Goal: Communication & Community: Participate in discussion

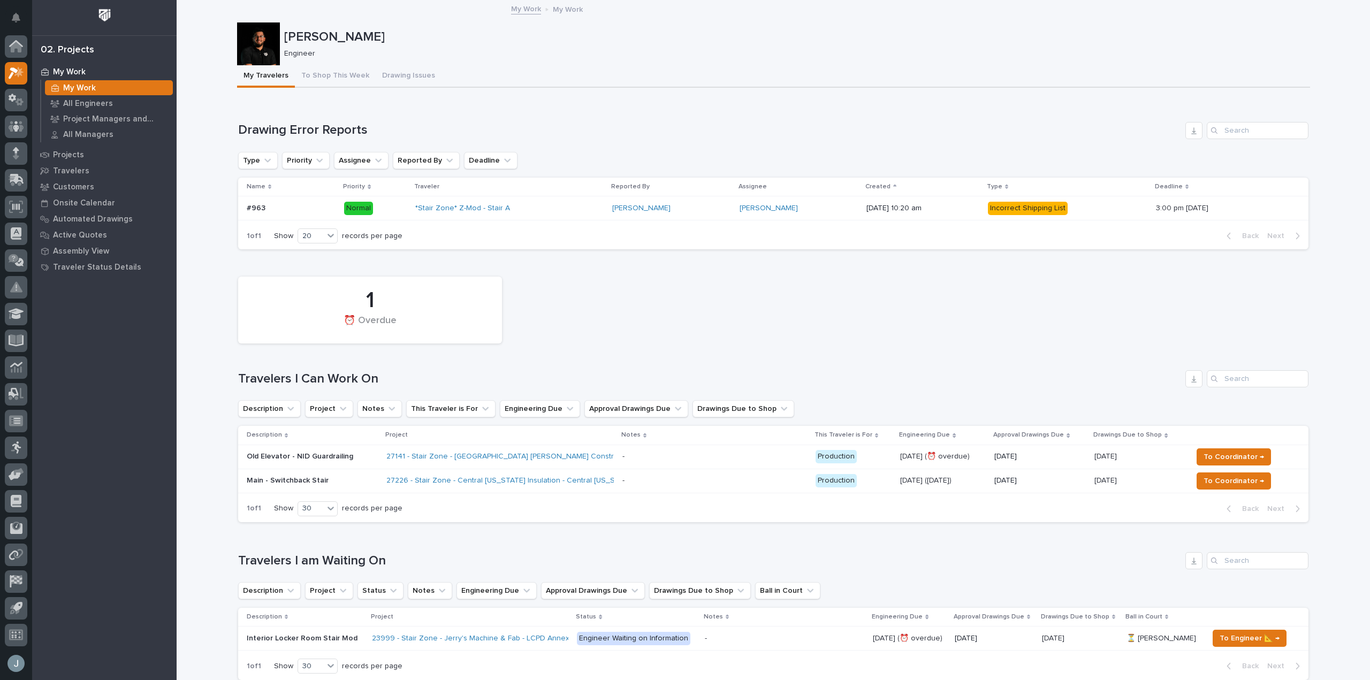
click at [1193, 334] on div "1 ⏰ Overdue" at bounding box center [773, 310] width 1081 height 78
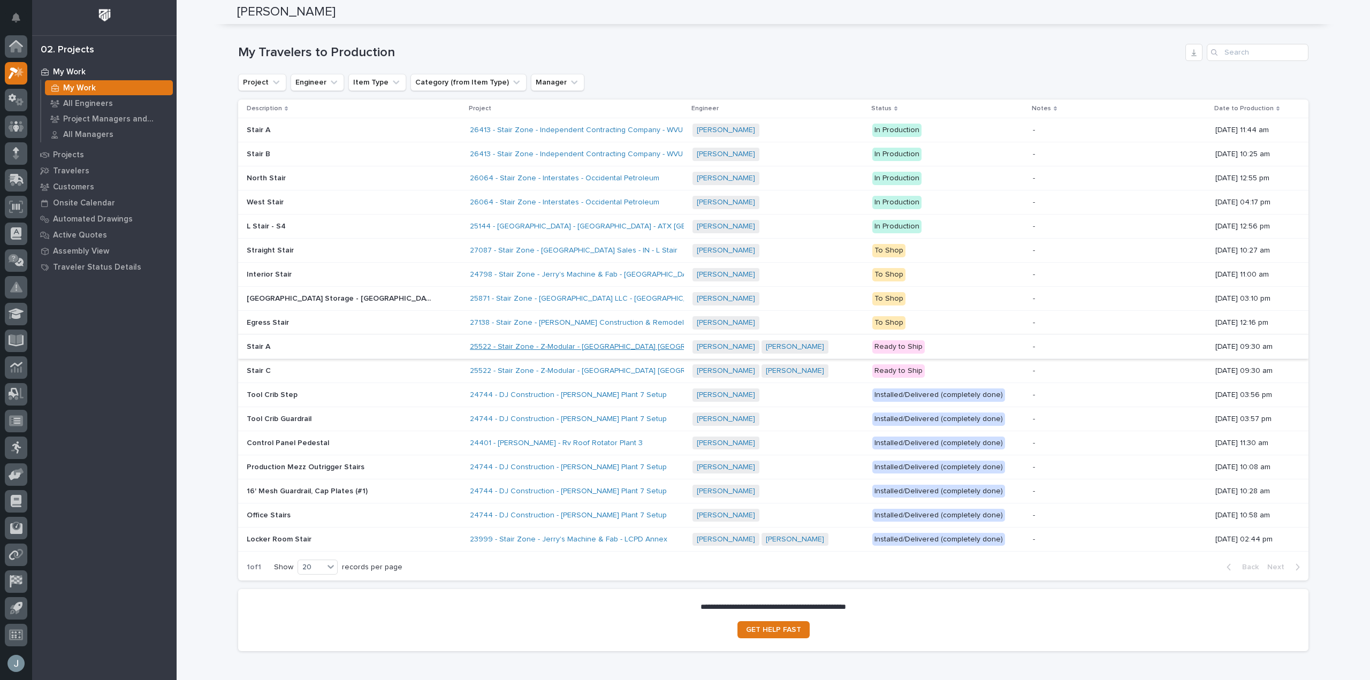
scroll to position [1112, 0]
click at [78, 74] on p "My Work" at bounding box center [69, 72] width 33 height 10
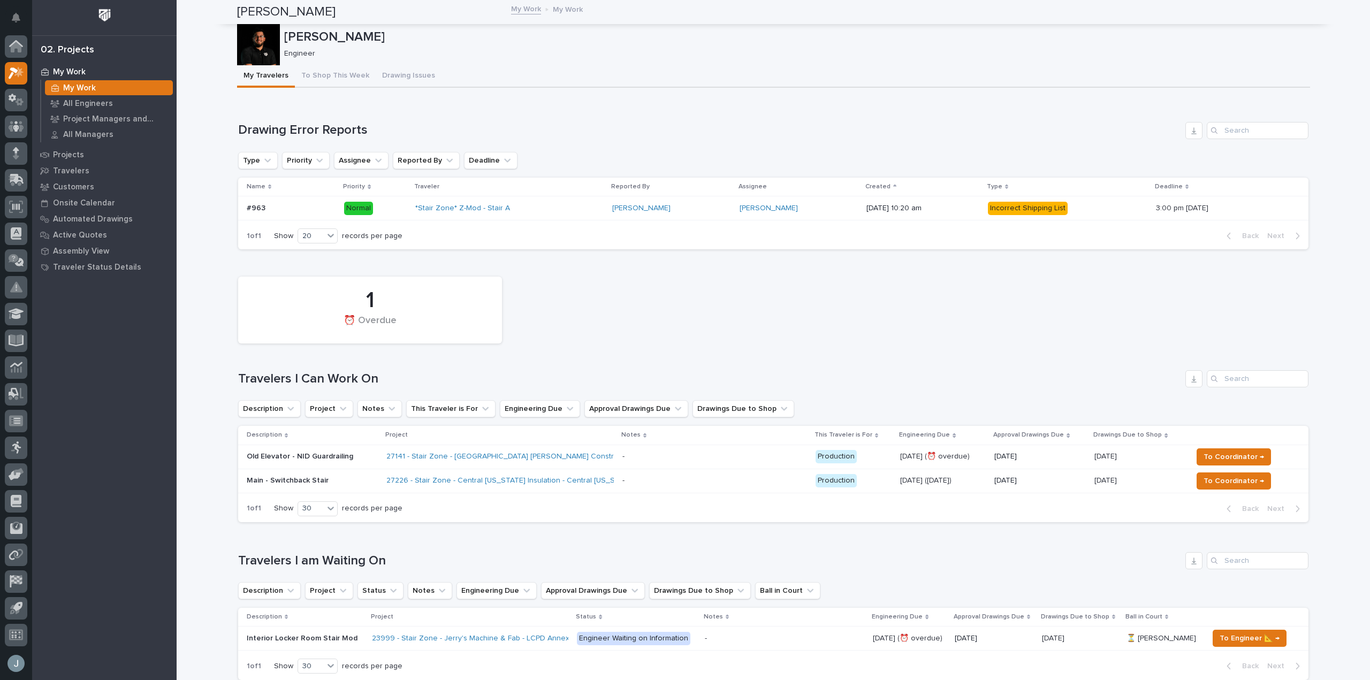
click at [645, 458] on p at bounding box center [714, 456] width 185 height 9
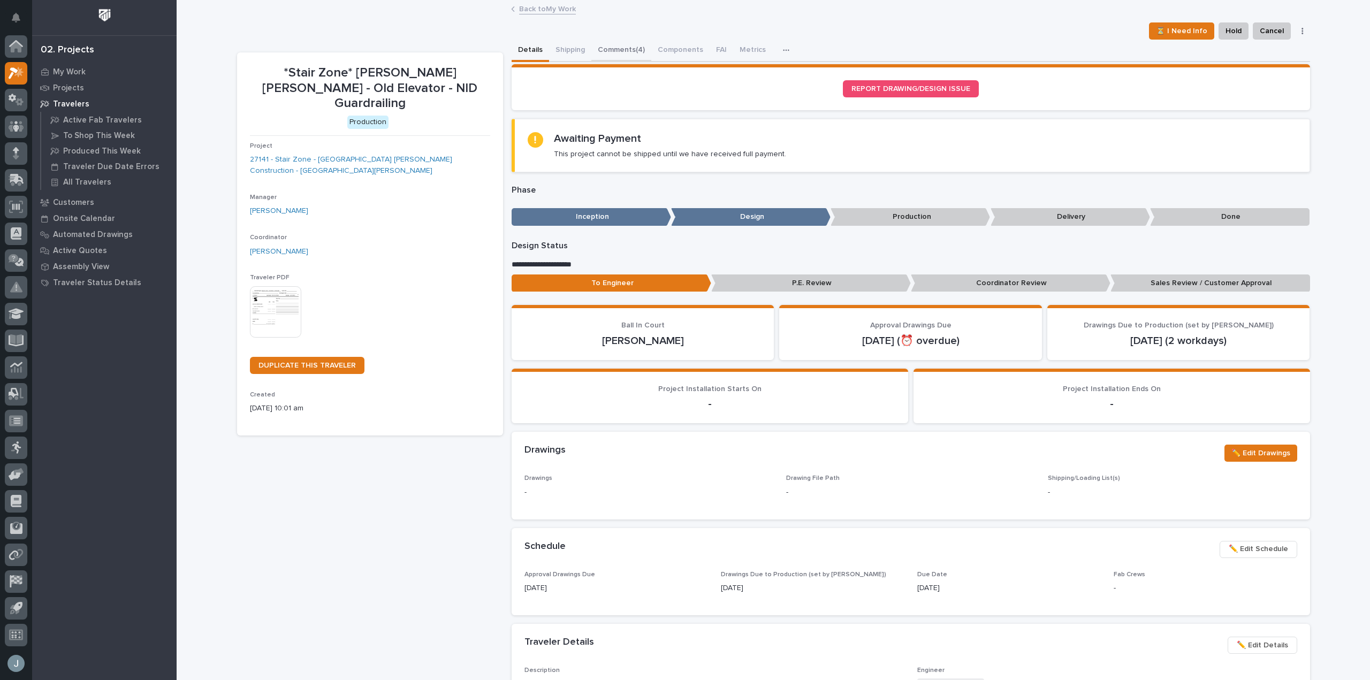
drag, startPoint x: 596, startPoint y: 46, endPoint x: 598, endPoint y: 57, distance: 10.8
click at [596, 46] on button "Comments (4)" at bounding box center [621, 51] width 60 height 22
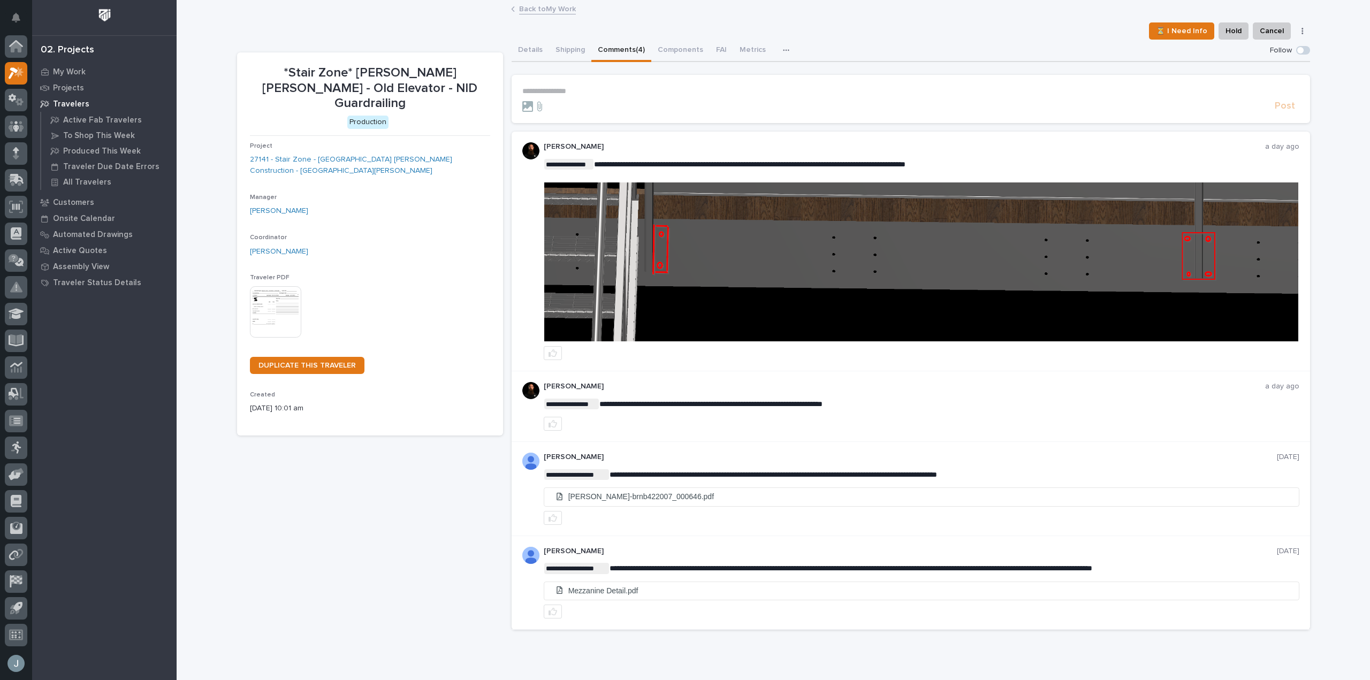
click at [606, 90] on p "**********" at bounding box center [910, 91] width 777 height 9
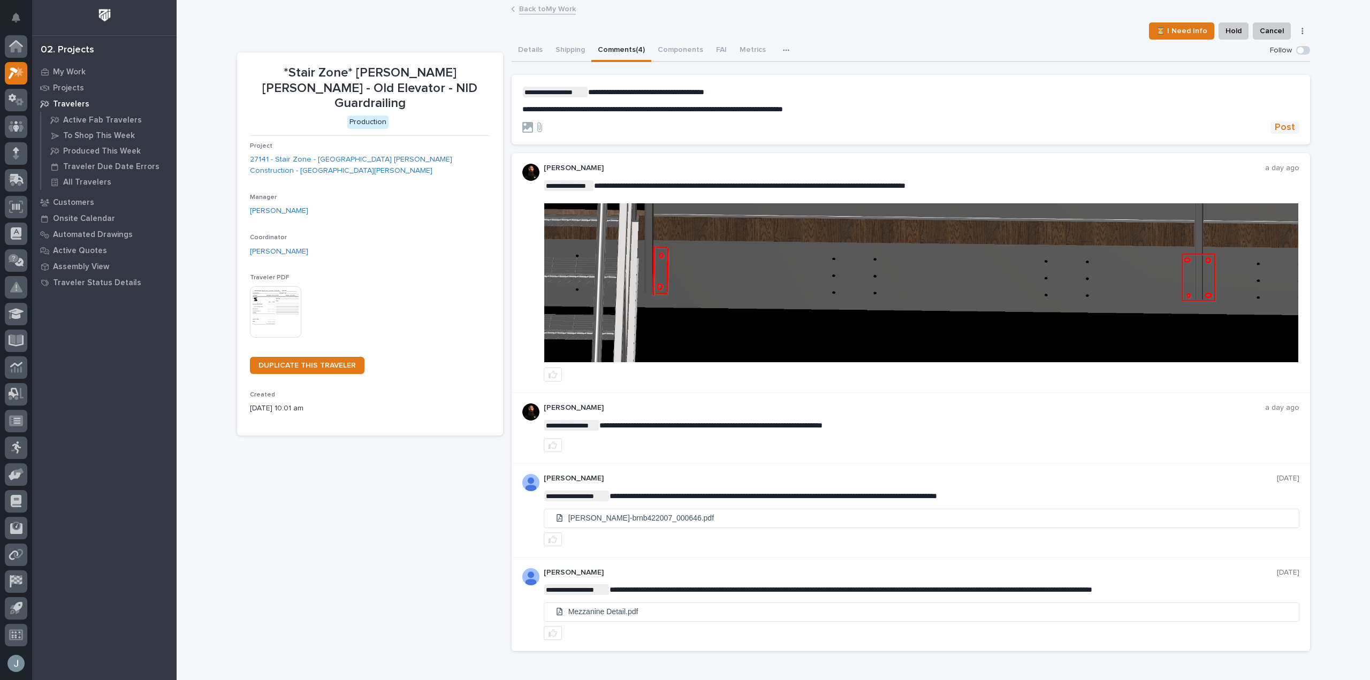
click at [1275, 133] on span "Post" at bounding box center [1284, 127] width 20 height 12
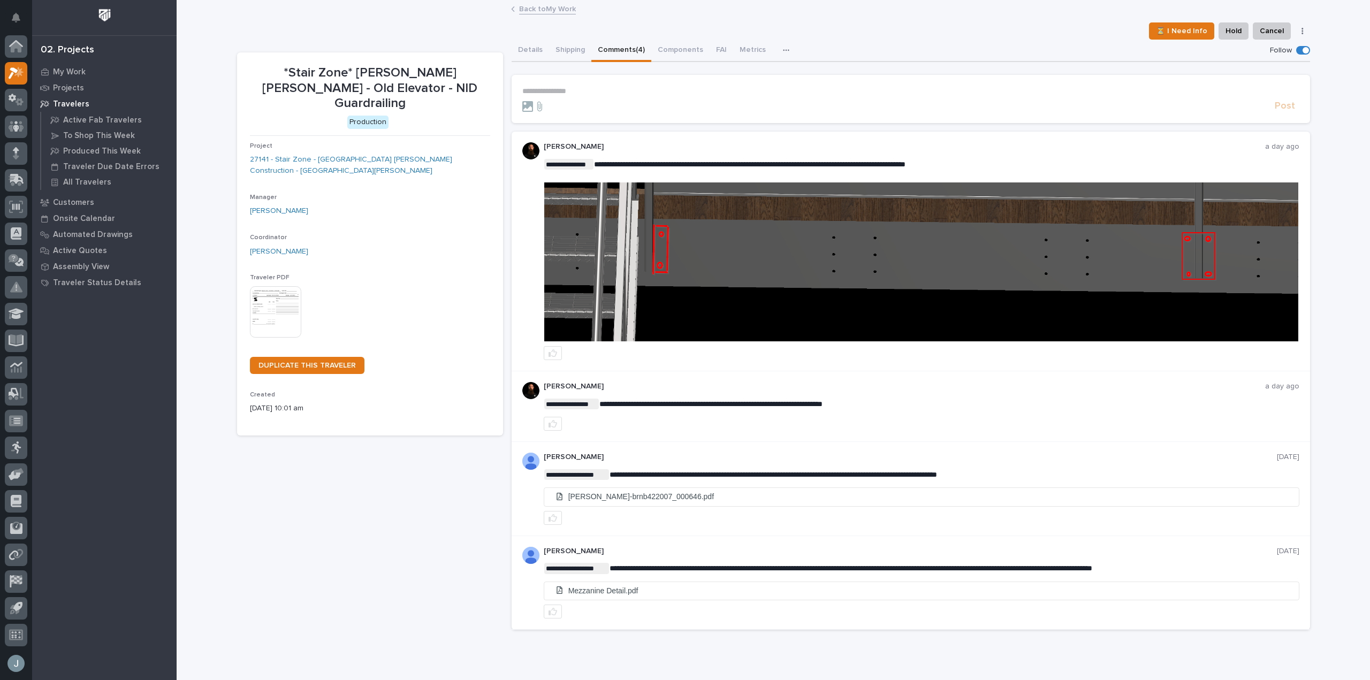
click at [84, 100] on p "Travelers" at bounding box center [71, 105] width 36 height 10
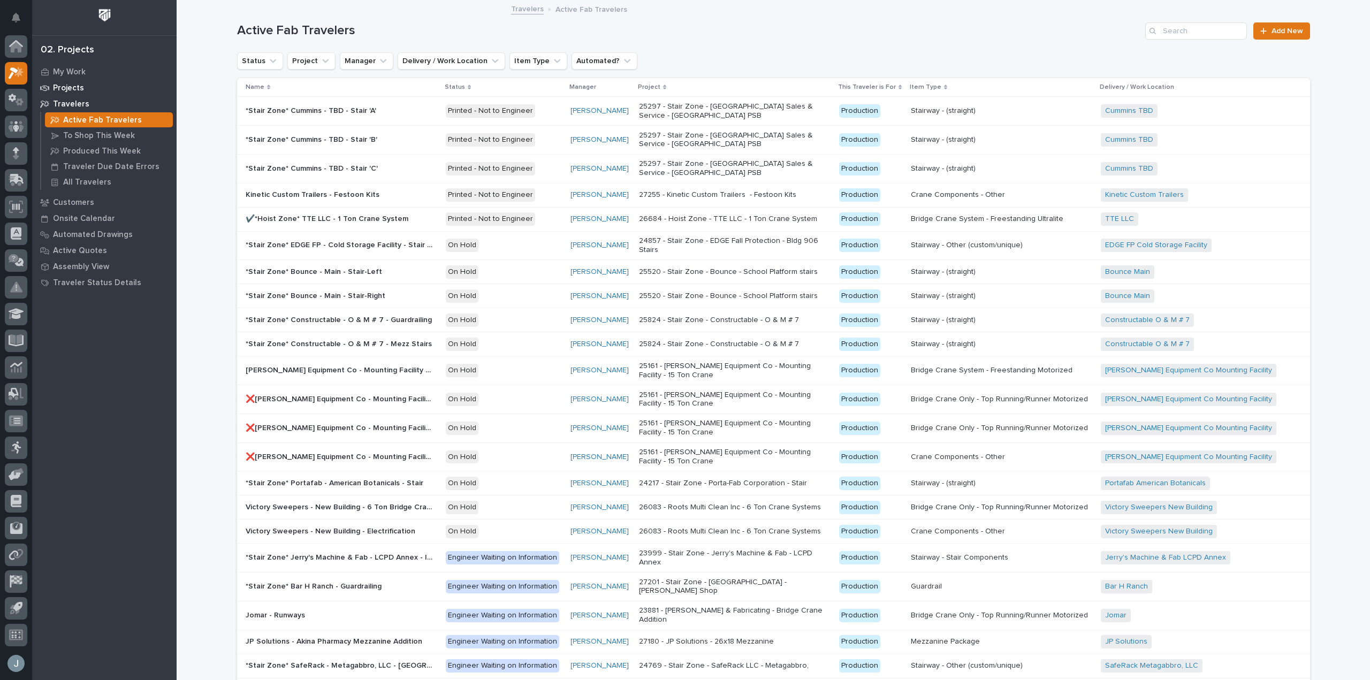
click at [58, 86] on p "Projects" at bounding box center [68, 88] width 31 height 10
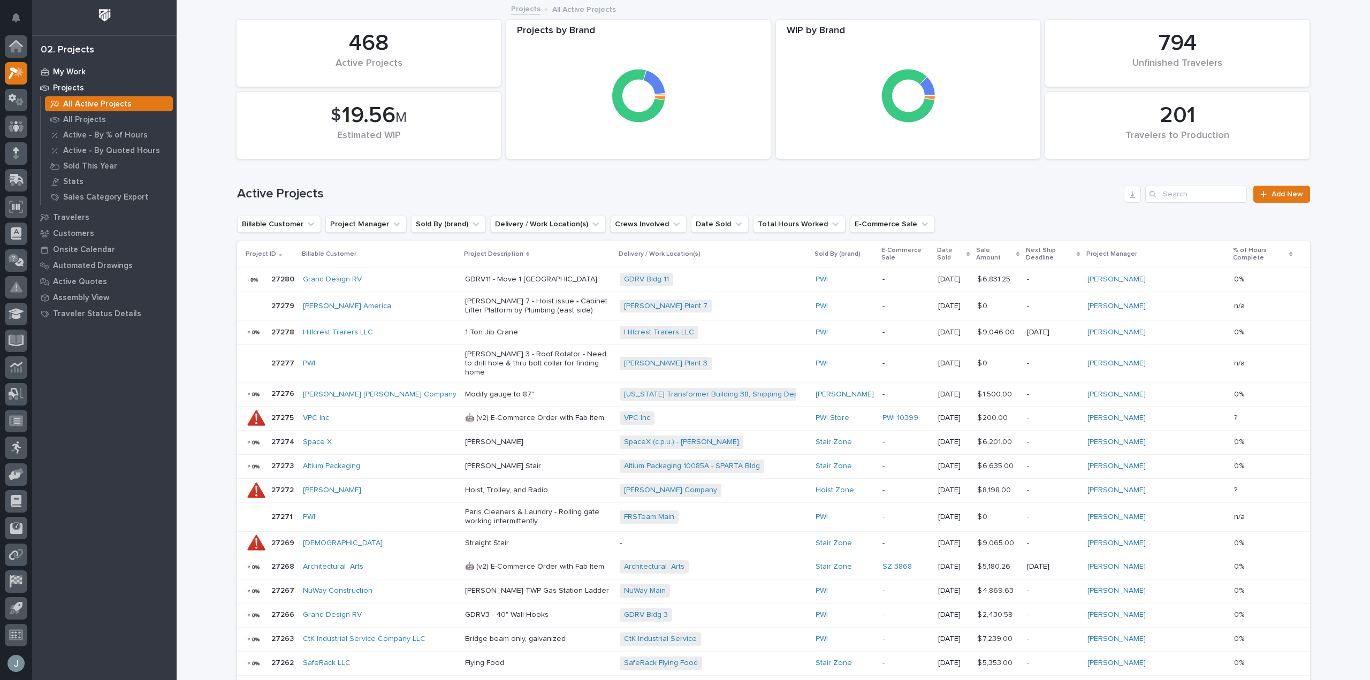
click at [87, 76] on div "My Work" at bounding box center [104, 71] width 139 height 15
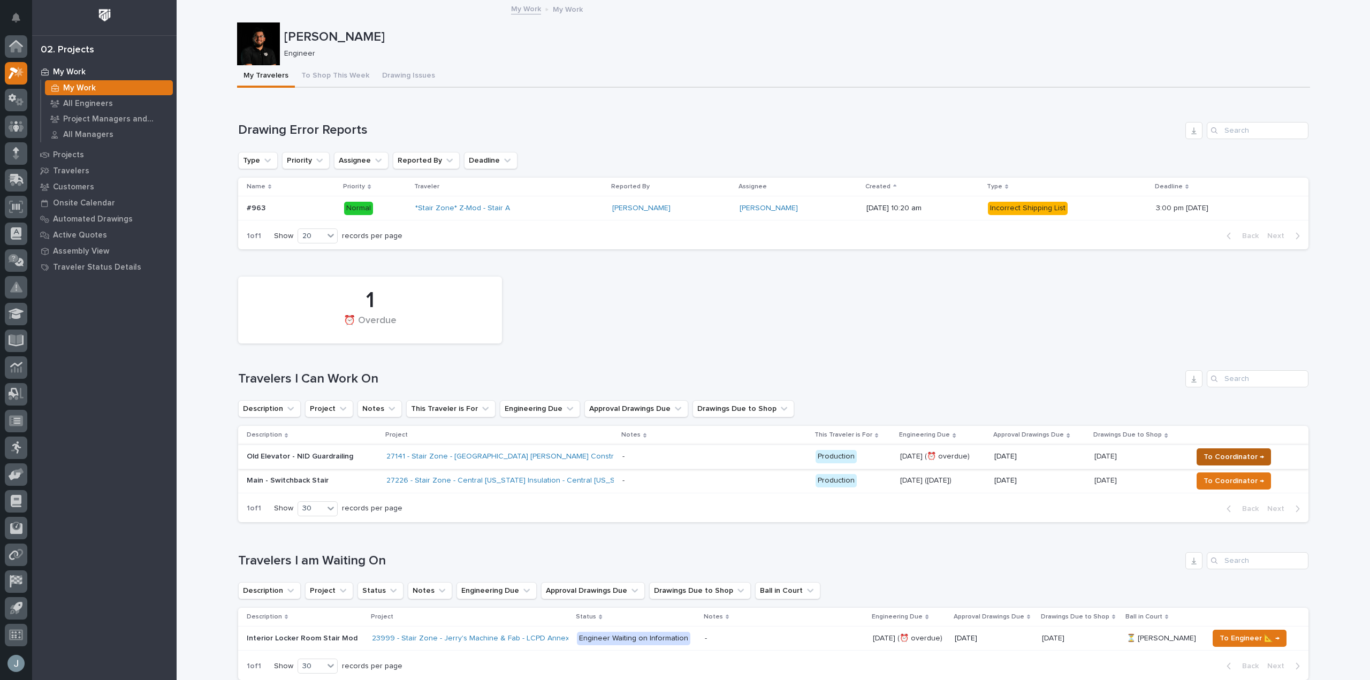
click at [1197, 454] on button "To Coordinator →" at bounding box center [1233, 456] width 74 height 17
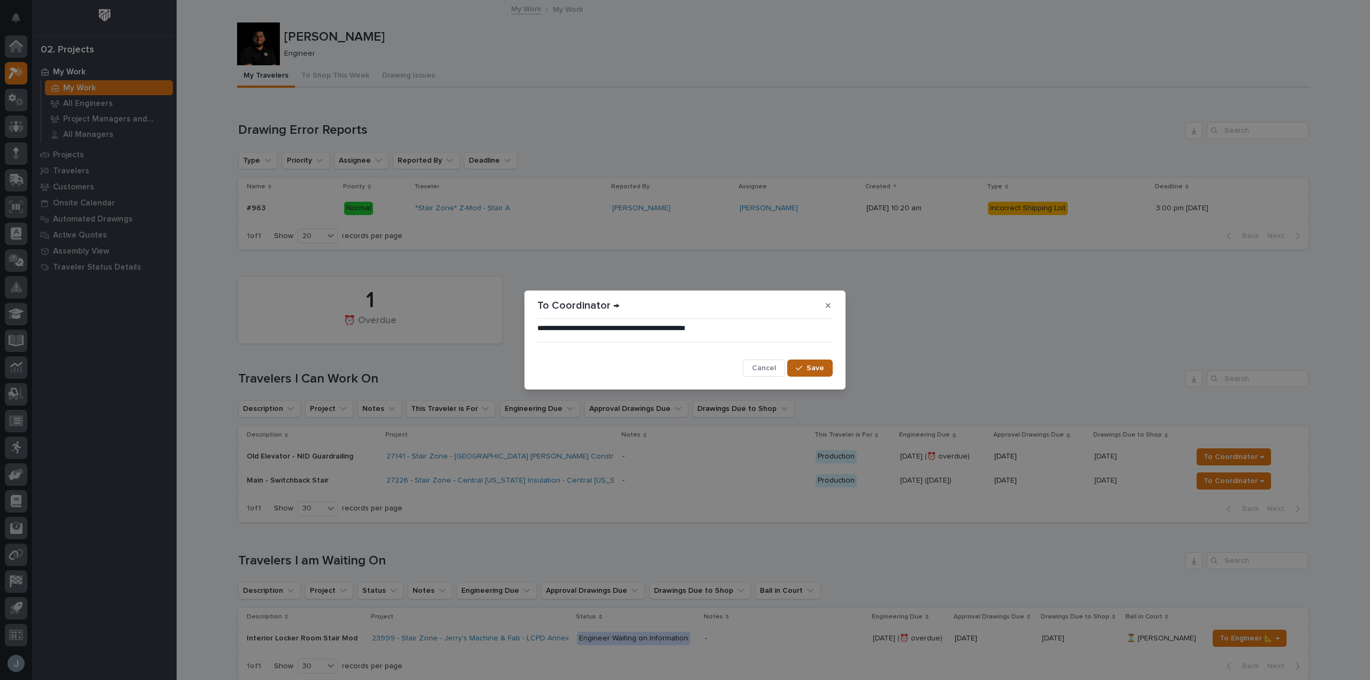
click at [818, 366] on span "Save" at bounding box center [815, 368] width 18 height 10
